Goal: Task Accomplishment & Management: Use online tool/utility

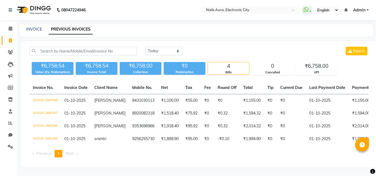
click at [29, 26] on div "INVOICE" at bounding box center [34, 29] width 16 height 6
click at [33, 26] on div "INVOICE PREVIOUS INVOICES" at bounding box center [196, 30] width 354 height 13
click at [34, 30] on link "INVOICE" at bounding box center [34, 29] width 16 height 5
select select "service"
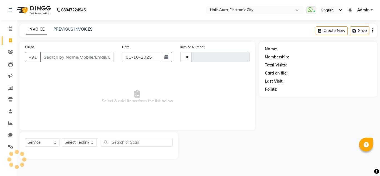
type input "0769"
select select "8179"
click at [78, 31] on link "PREVIOUS INVOICES" at bounding box center [72, 29] width 39 height 5
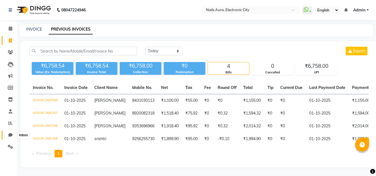
click at [9, 134] on icon at bounding box center [10, 135] width 4 height 4
select select "100"
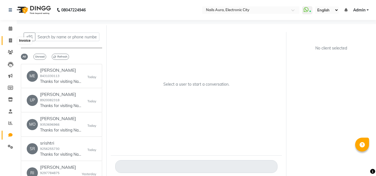
click at [11, 39] on icon at bounding box center [10, 40] width 3 height 4
select select "service"
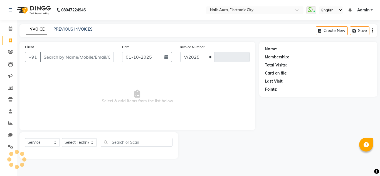
select select "8179"
type input "0769"
click at [71, 29] on link "PREVIOUS INVOICES" at bounding box center [72, 29] width 39 height 5
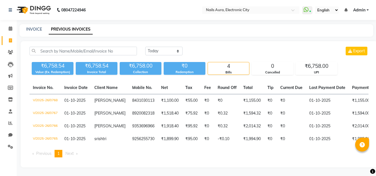
scroll to position [4, 0]
click at [12, 134] on span at bounding box center [11, 135] width 10 height 6
select select "100"
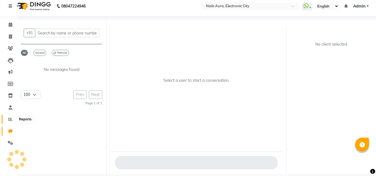
click at [8, 121] on icon at bounding box center [10, 119] width 4 height 4
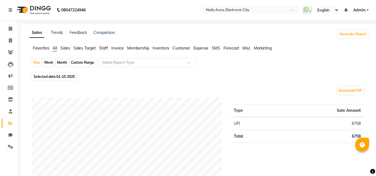
scroll to position [28, 0]
